Goal: Transaction & Acquisition: Purchase product/service

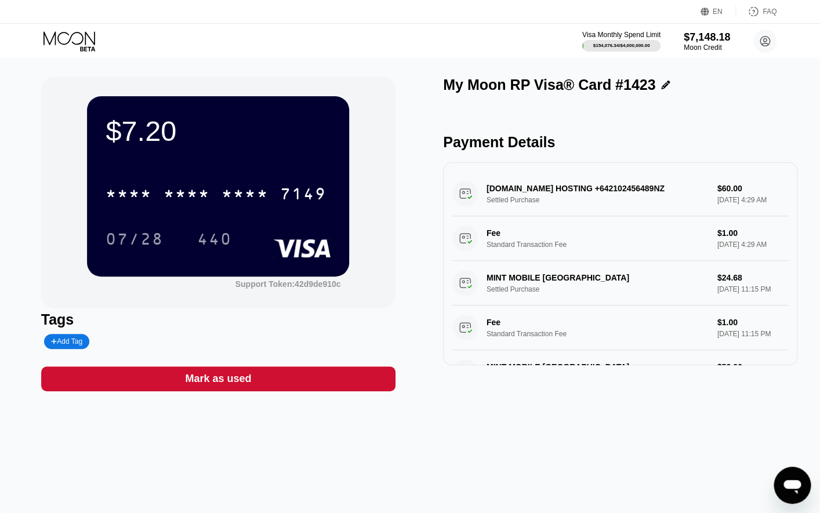
scroll to position [358, 0]
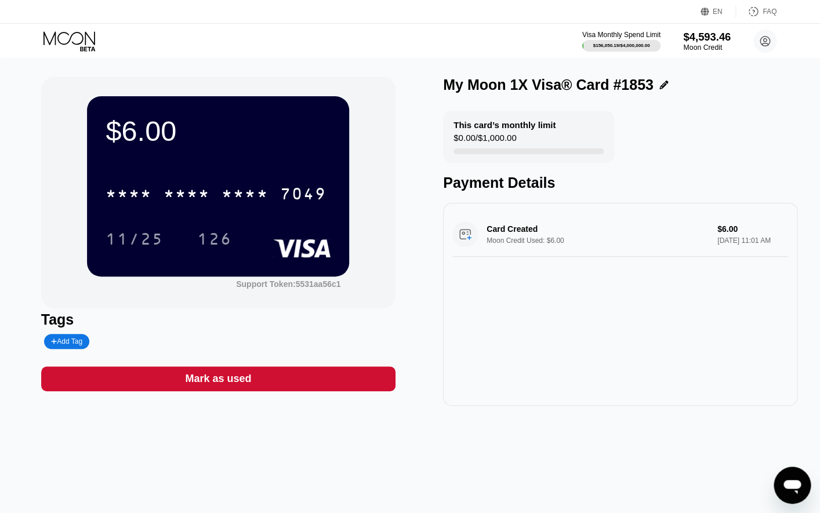
click at [712, 39] on div "$4,593.46" at bounding box center [707, 37] width 48 height 12
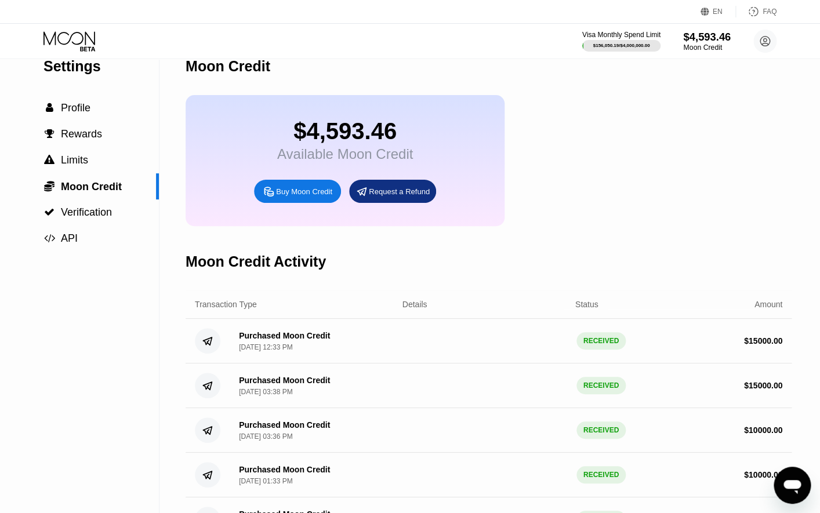
scroll to position [25, 0]
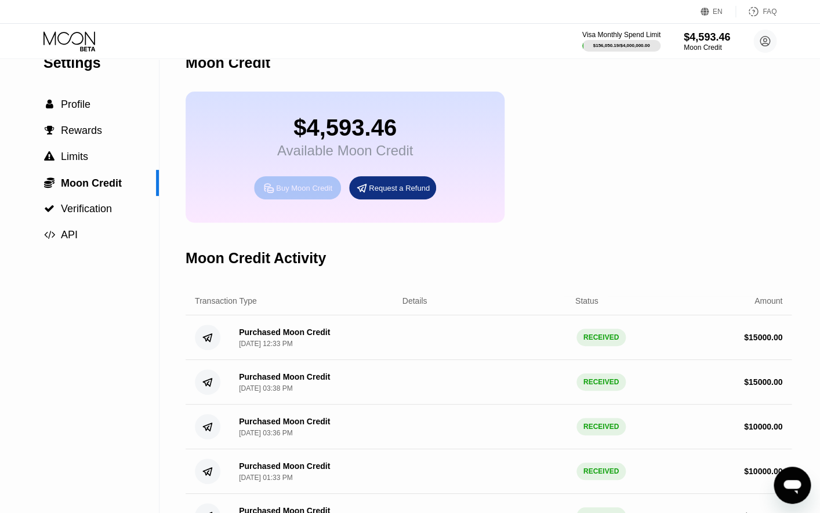
click at [315, 186] on div "Buy Moon Credit" at bounding box center [304, 188] width 56 height 10
type input "0"
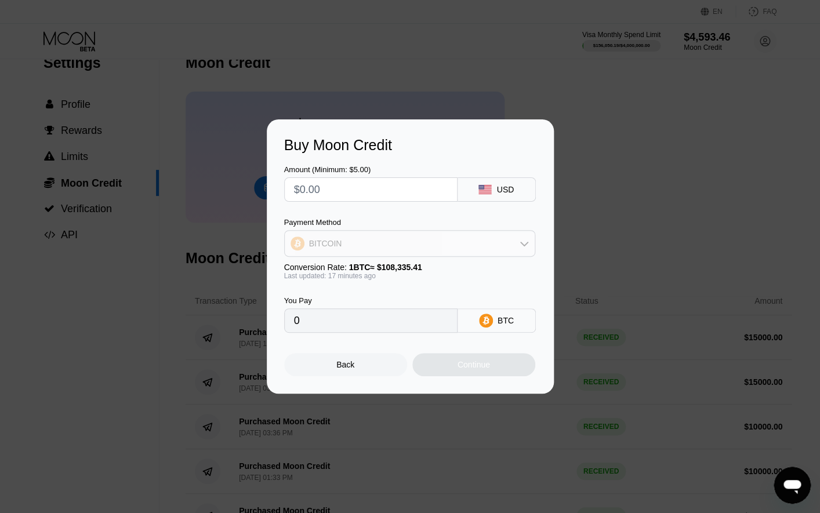
click at [374, 240] on div "BITCOIN" at bounding box center [410, 243] width 250 height 23
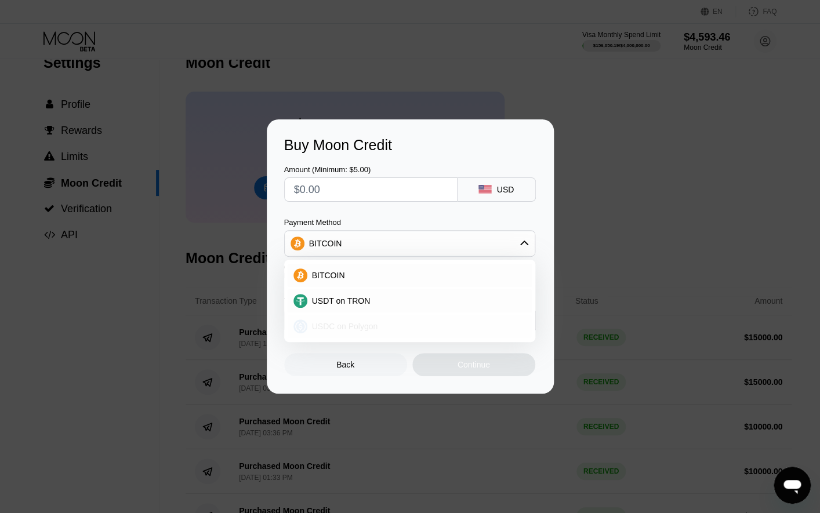
click at [328, 316] on div "USDC on Polygon" at bounding box center [410, 326] width 244 height 23
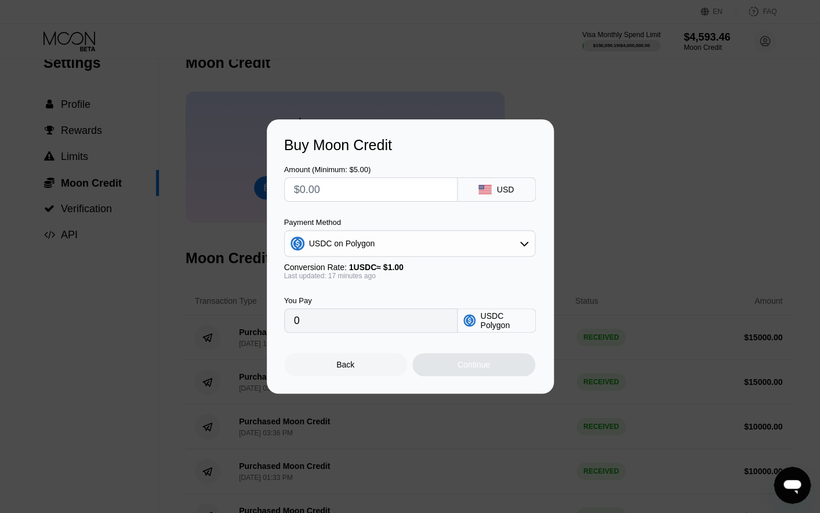
click at [342, 195] on input "text" at bounding box center [371, 189] width 154 height 23
type input "$1"
type input "1.00000000"
type input "$150"
type input "150.00000000"
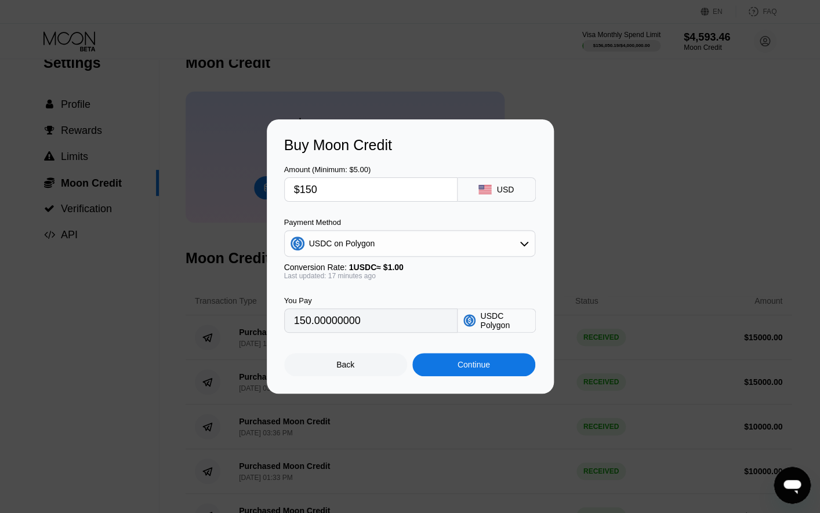
type input "$1500"
type input "1500.00000000"
type input "$15000"
type input "15000.00000000"
type input "$15000"
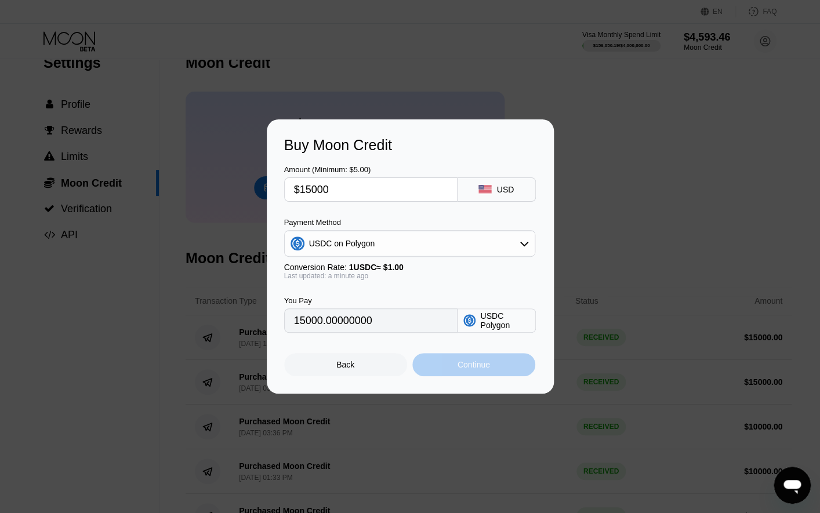
click at [450, 361] on div "Continue" at bounding box center [473, 364] width 123 height 23
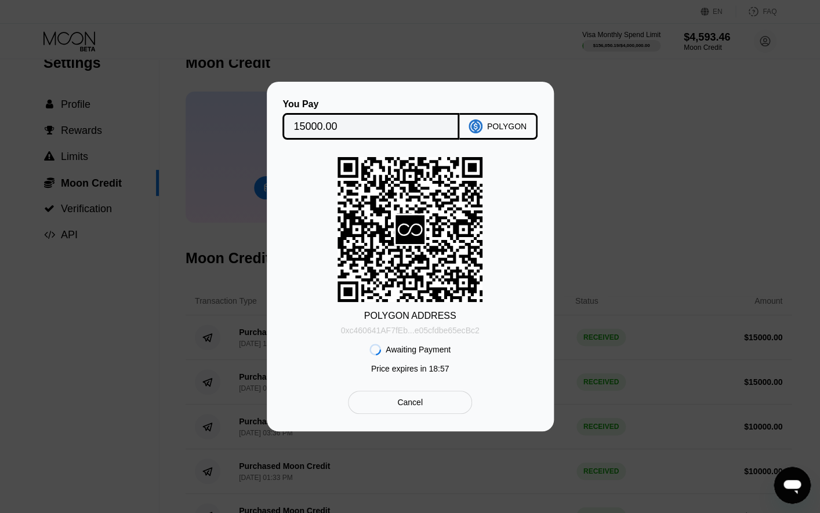
click at [409, 332] on div "0xc460641AF7fEb...e05cfdbe65ecBc2" at bounding box center [410, 330] width 139 height 9
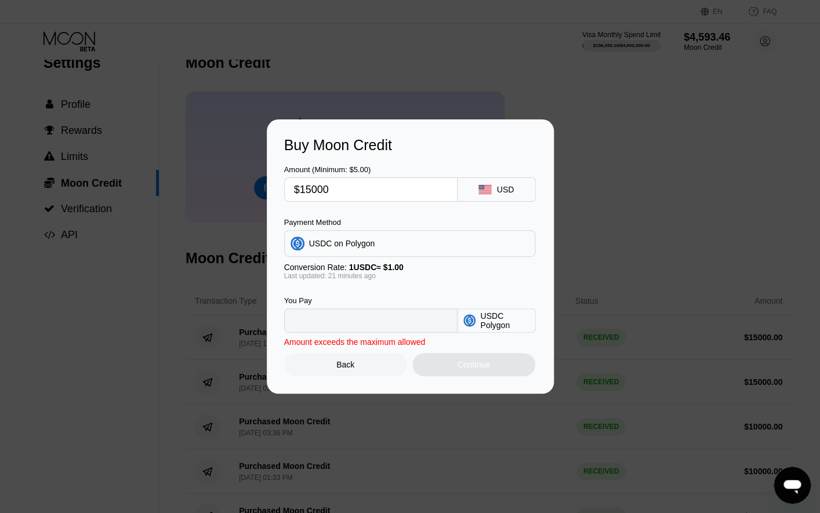
type input "15000.00000000"
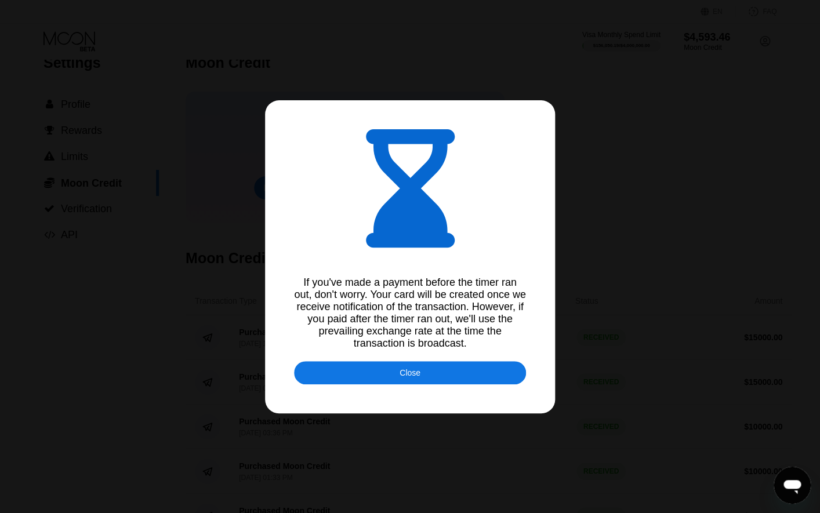
click at [84, 7] on div at bounding box center [410, 256] width 820 height 513
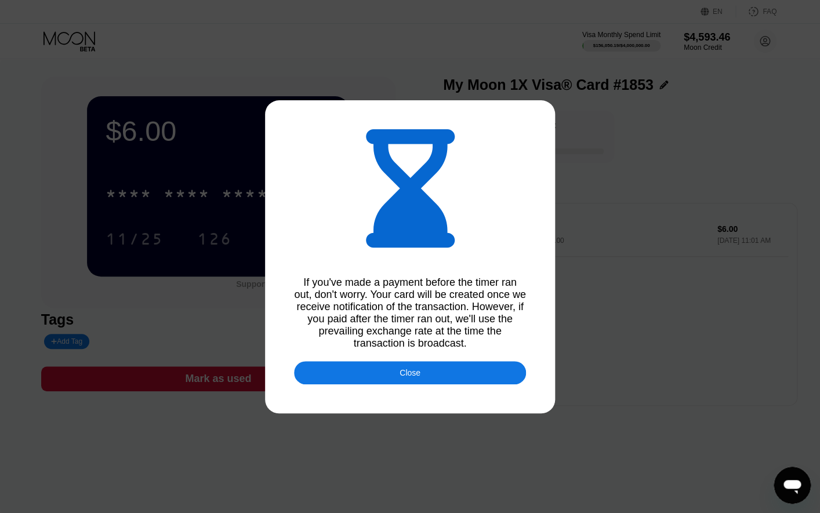
click at [388, 369] on div "Close" at bounding box center [410, 372] width 232 height 23
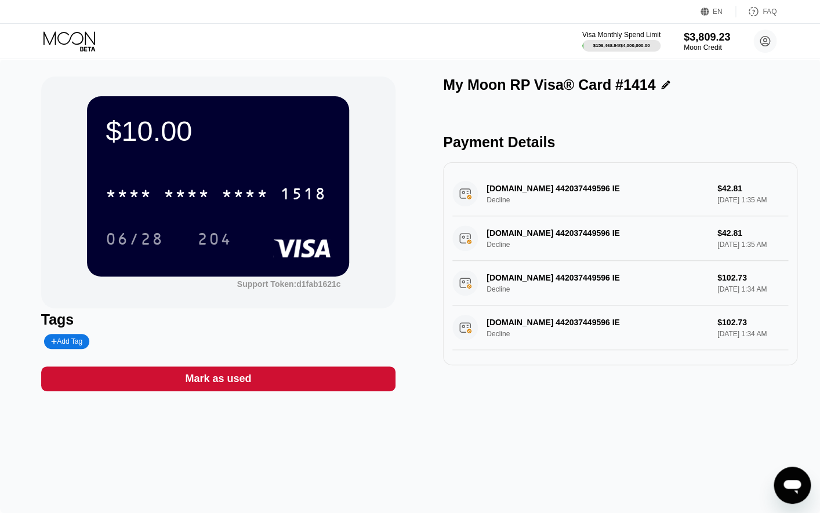
scroll to position [13, 0]
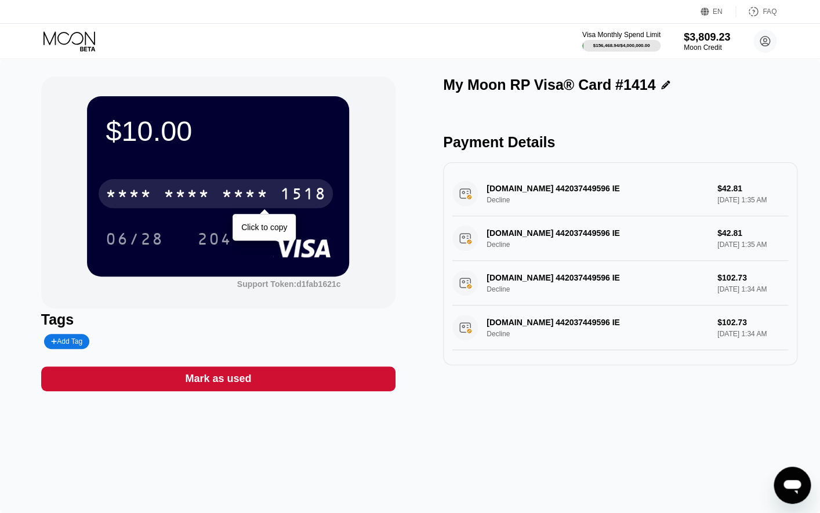
click at [270, 197] on div "* * * * * * * * * * * * 1518" at bounding box center [216, 193] width 234 height 29
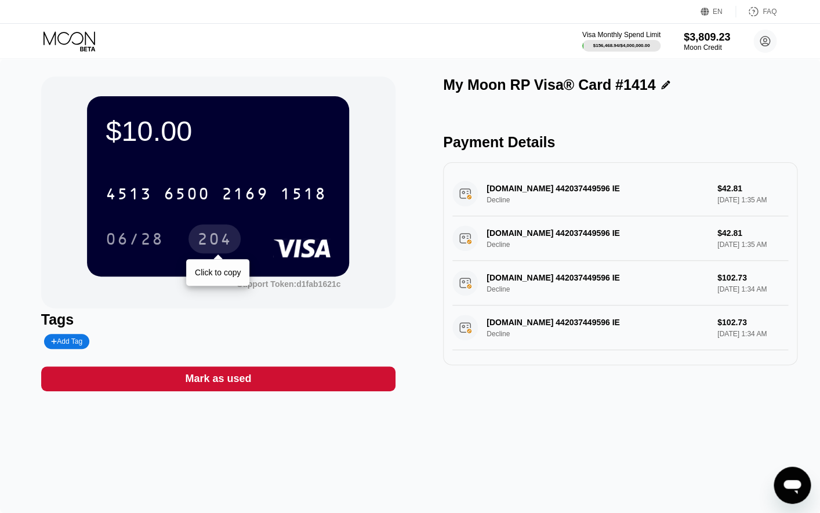
click at [208, 240] on div "204" at bounding box center [214, 240] width 35 height 19
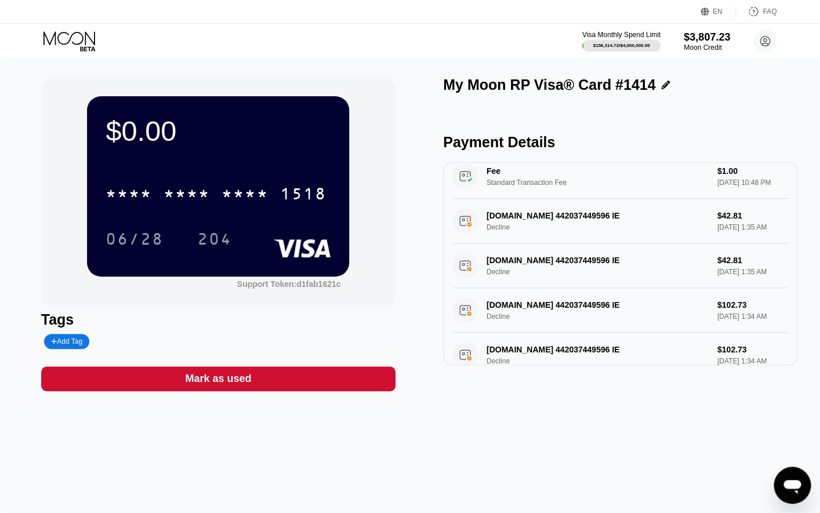
scroll to position [111, 0]
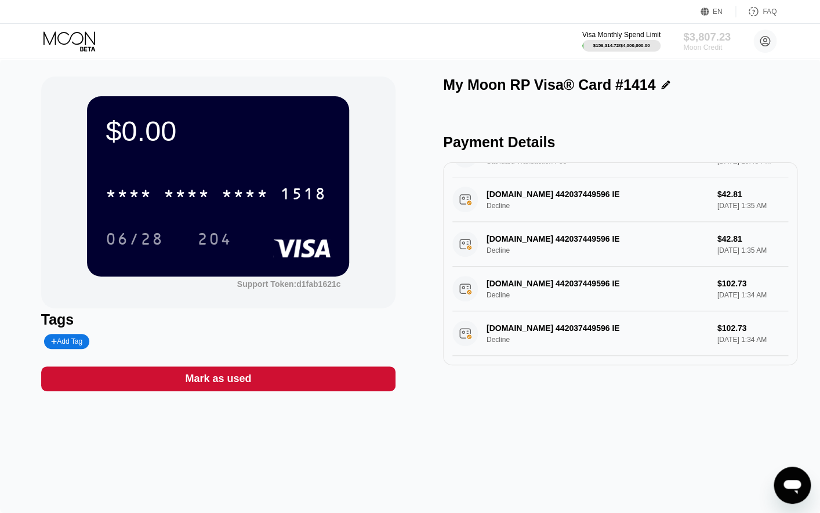
click at [705, 36] on div "$3,807.23" at bounding box center [707, 37] width 48 height 12
